Goal: Check status: Check status

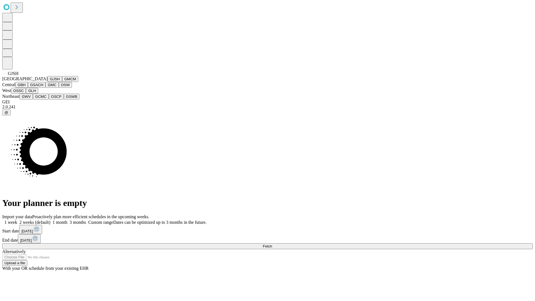
click at [48, 82] on button "GJSH" at bounding box center [55, 79] width 14 height 6
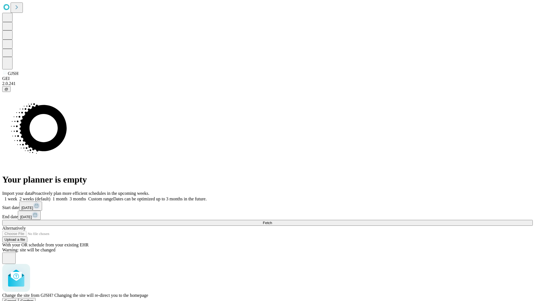
click at [34, 299] on span "Confirm" at bounding box center [27, 301] width 13 height 4
click at [17, 196] on label "1 week" at bounding box center [9, 198] width 15 height 5
click at [272, 221] on span "Fetch" at bounding box center [267, 223] width 9 height 4
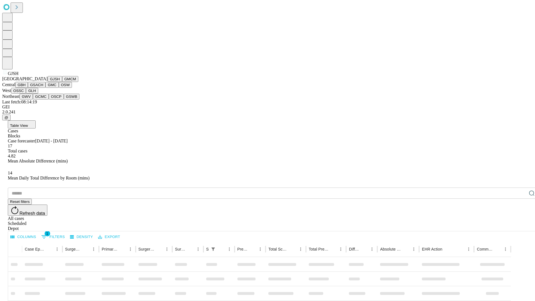
click at [62, 82] on button "GMCM" at bounding box center [70, 79] width 16 height 6
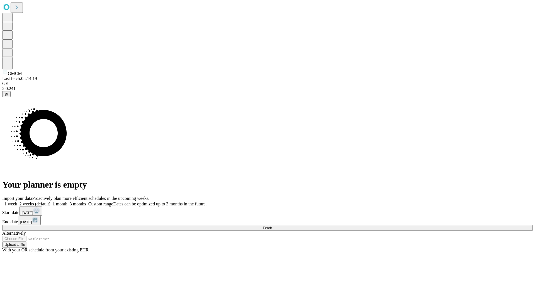
click at [272, 226] on span "Fetch" at bounding box center [267, 228] width 9 height 4
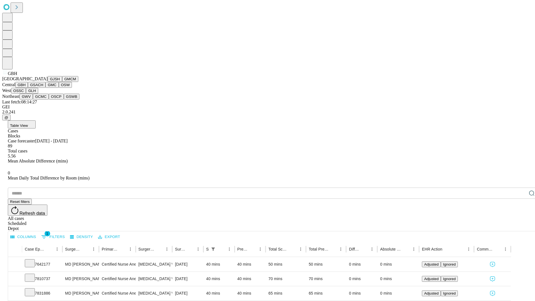
click at [43, 88] on button "GSACH" at bounding box center [37, 85] width 18 height 6
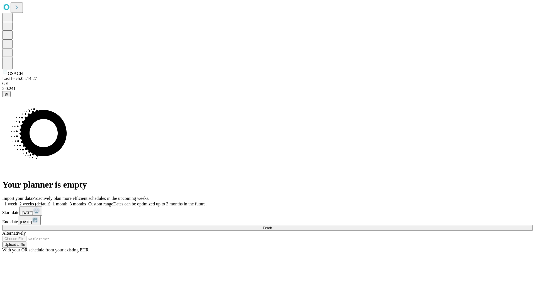
click at [272, 226] on span "Fetch" at bounding box center [267, 228] width 9 height 4
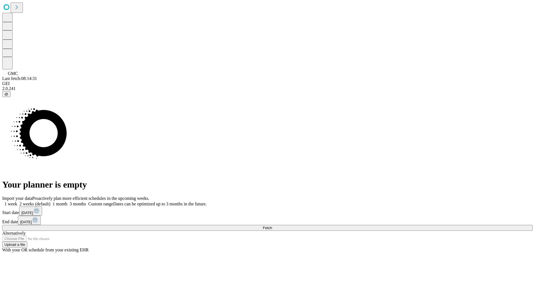
click at [17, 201] on label "1 week" at bounding box center [9, 203] width 15 height 5
click at [272, 226] on span "Fetch" at bounding box center [267, 228] width 9 height 4
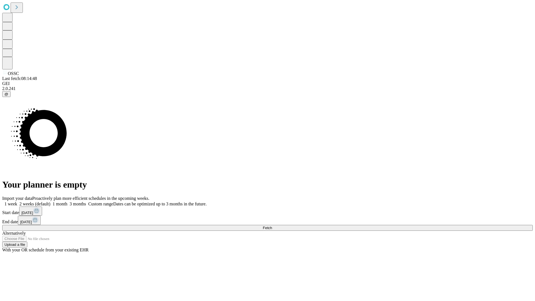
click at [17, 201] on label "1 week" at bounding box center [9, 203] width 15 height 5
click at [272, 226] on span "Fetch" at bounding box center [267, 228] width 9 height 4
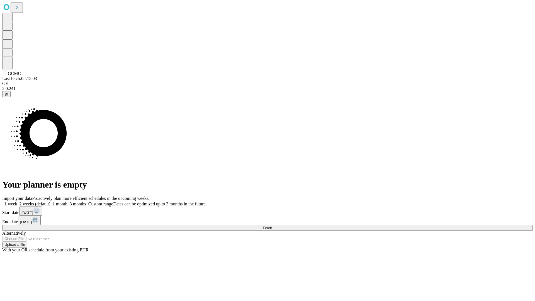
click at [17, 201] on label "1 week" at bounding box center [9, 203] width 15 height 5
click at [272, 226] on span "Fetch" at bounding box center [267, 228] width 9 height 4
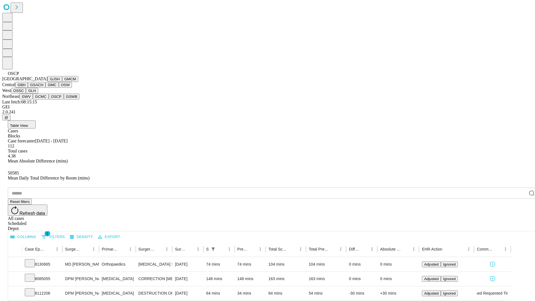
click at [64, 99] on button "GSWB" at bounding box center [72, 97] width 16 height 6
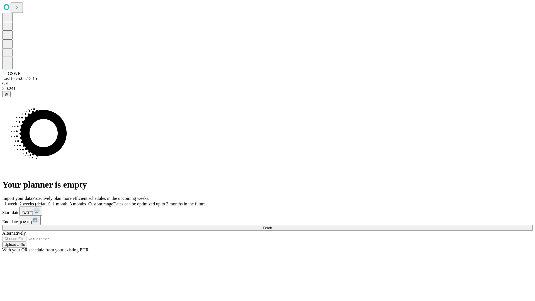
click at [17, 201] on label "1 week" at bounding box center [9, 203] width 15 height 5
click at [272, 226] on span "Fetch" at bounding box center [267, 228] width 9 height 4
